Goal: Navigation & Orientation: Find specific page/section

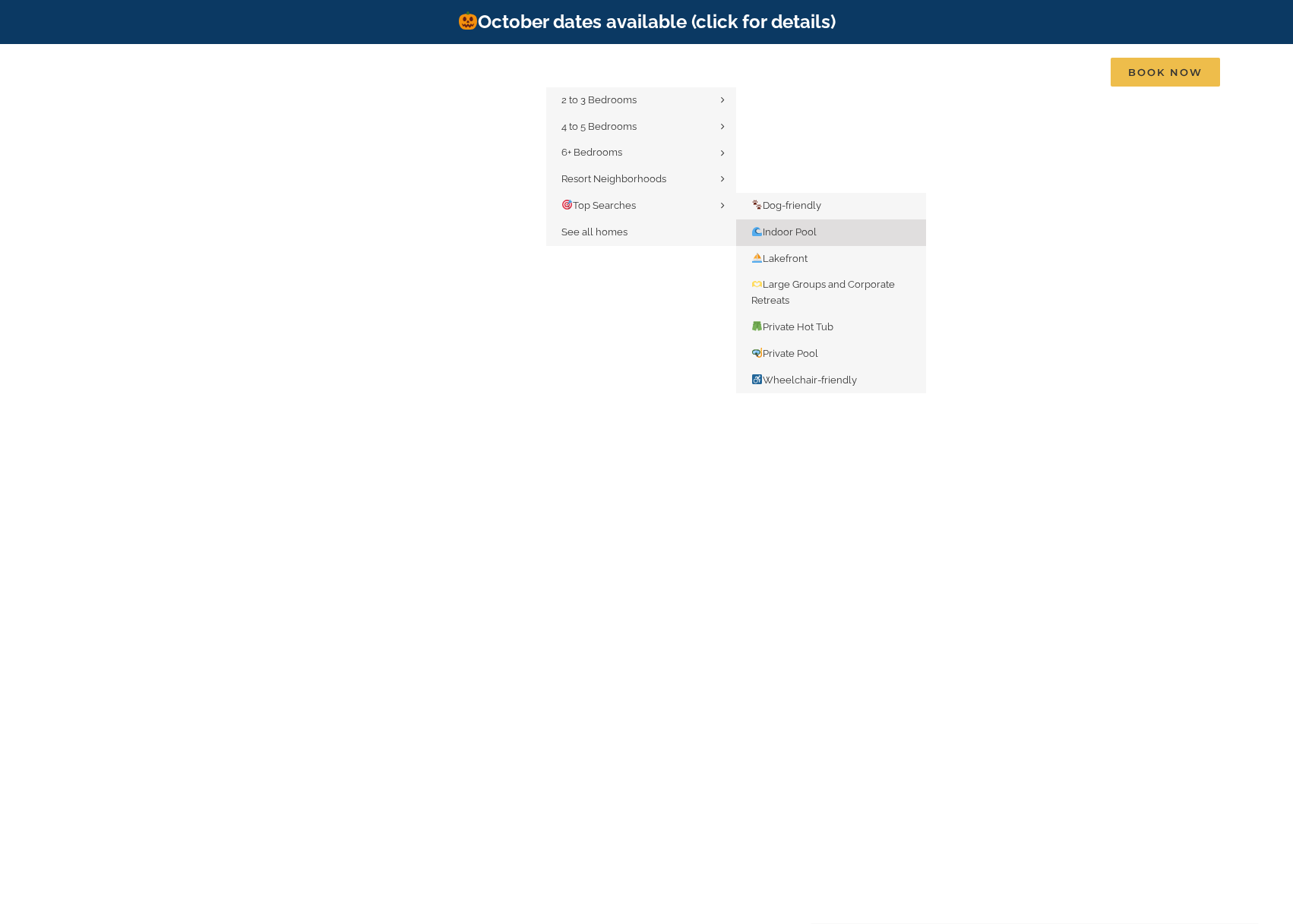
click at [790, 234] on span "Indoor Pool" at bounding box center [783, 232] width 66 height 12
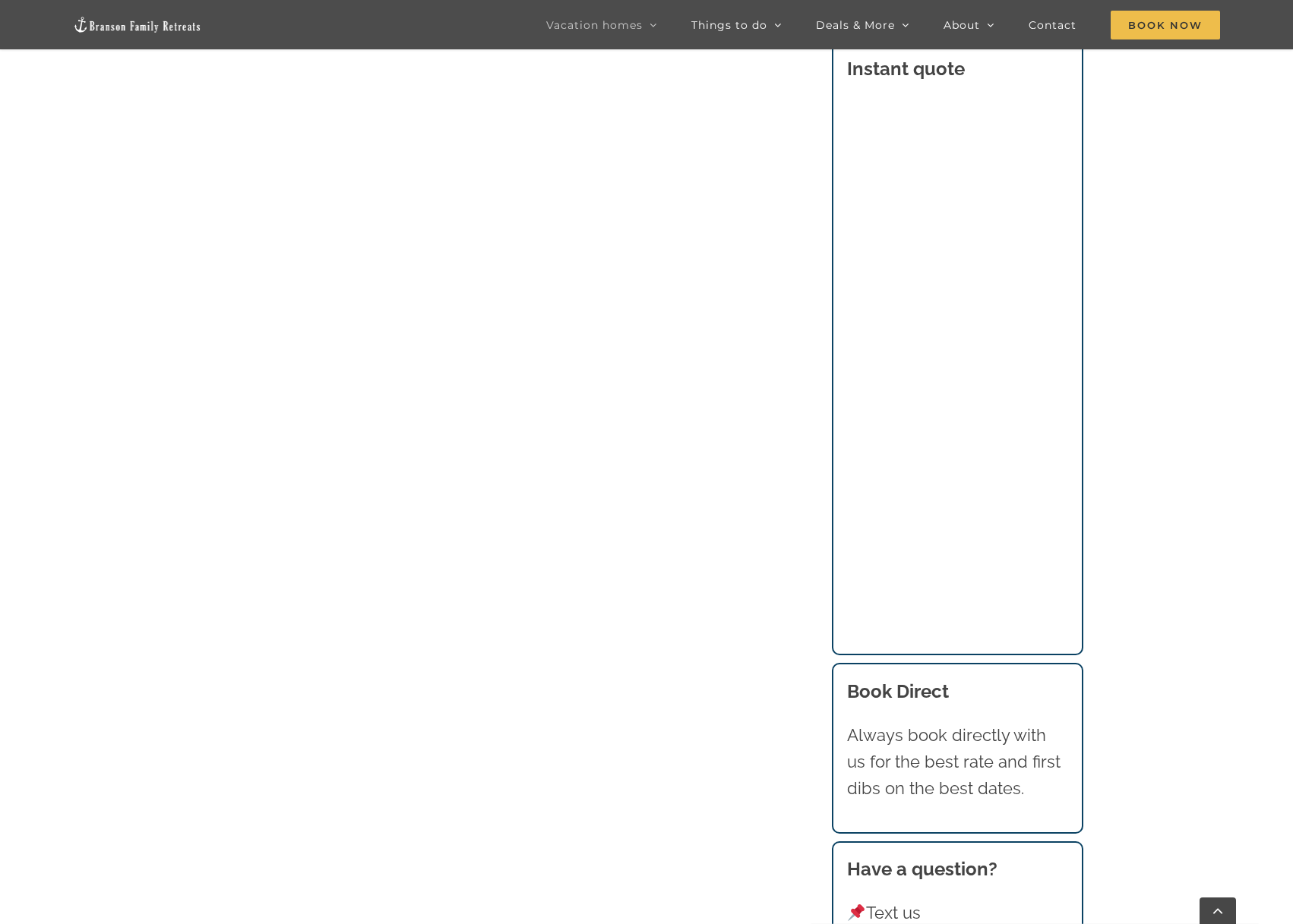
scroll to position [1898, 0]
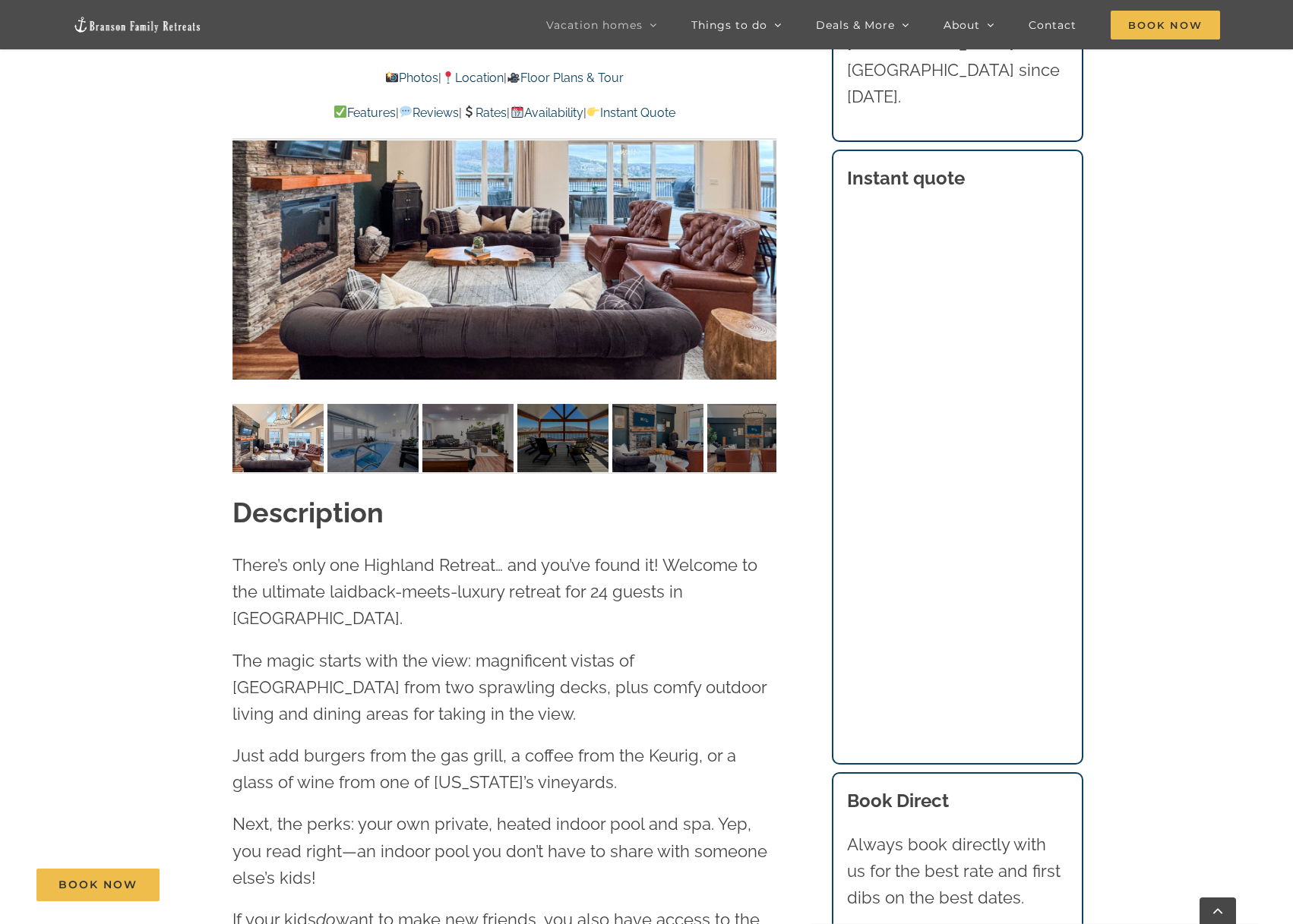
scroll to position [1518, 0]
